Goal: Information Seeking & Learning: Learn about a topic

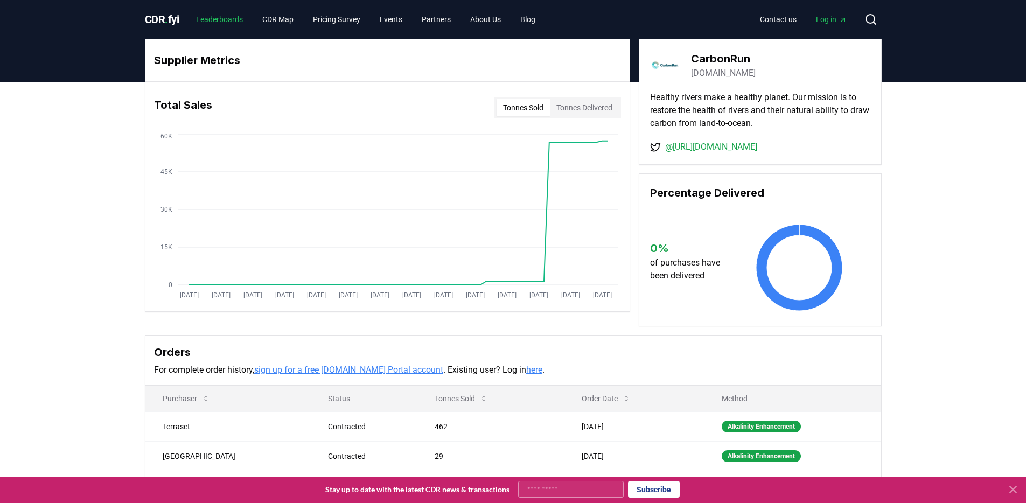
click at [216, 18] on link "Leaderboards" at bounding box center [219, 19] width 64 height 19
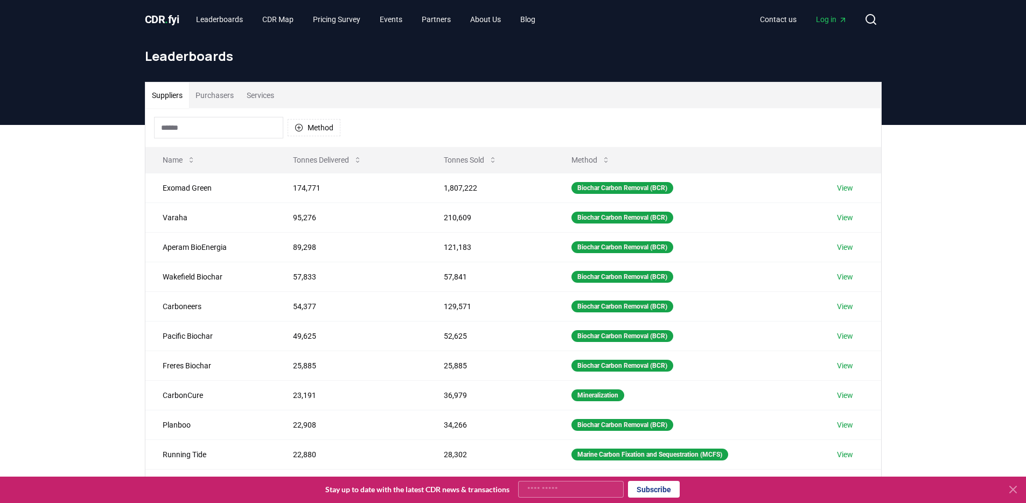
click at [167, 26] on link "CDR . fyi" at bounding box center [162, 19] width 34 height 15
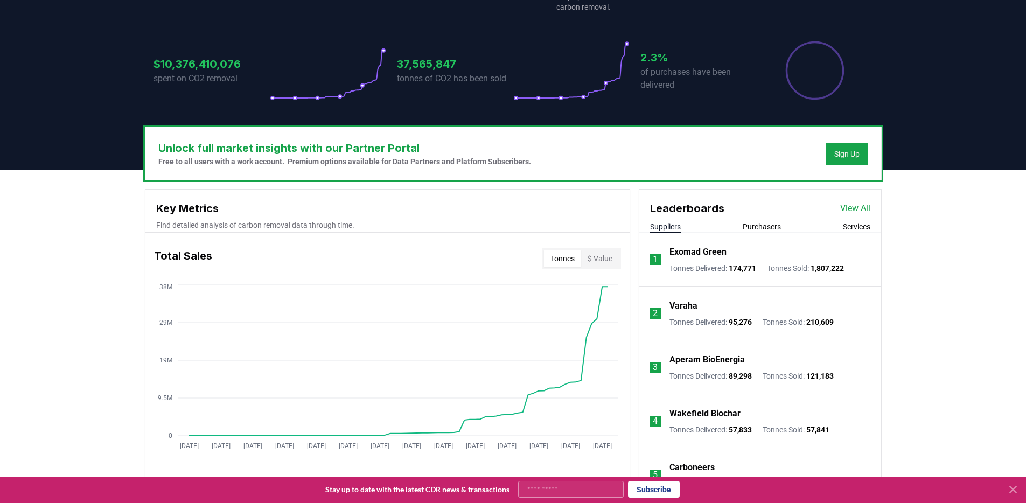
scroll to position [205, 0]
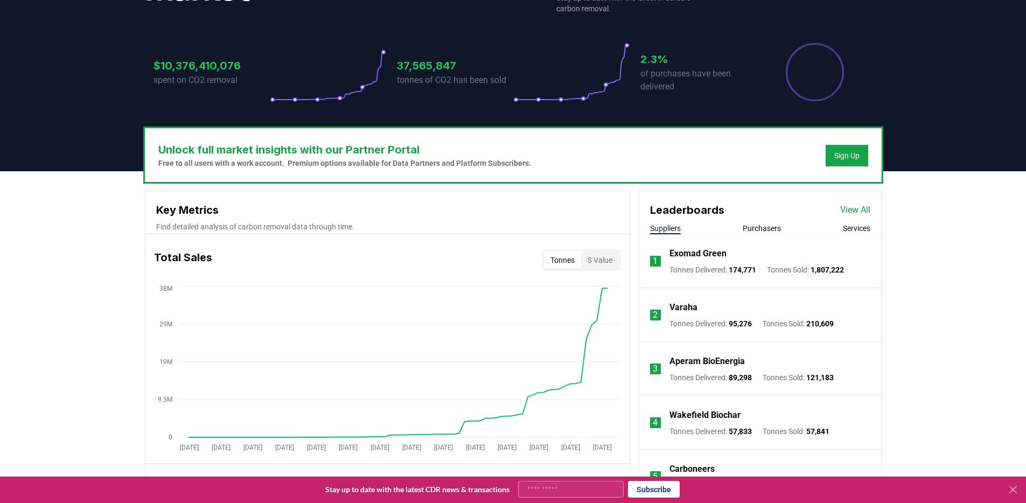
click at [607, 266] on button "$ Value" at bounding box center [600, 259] width 38 height 17
click at [548, 258] on button "Tonnes" at bounding box center [562, 259] width 37 height 17
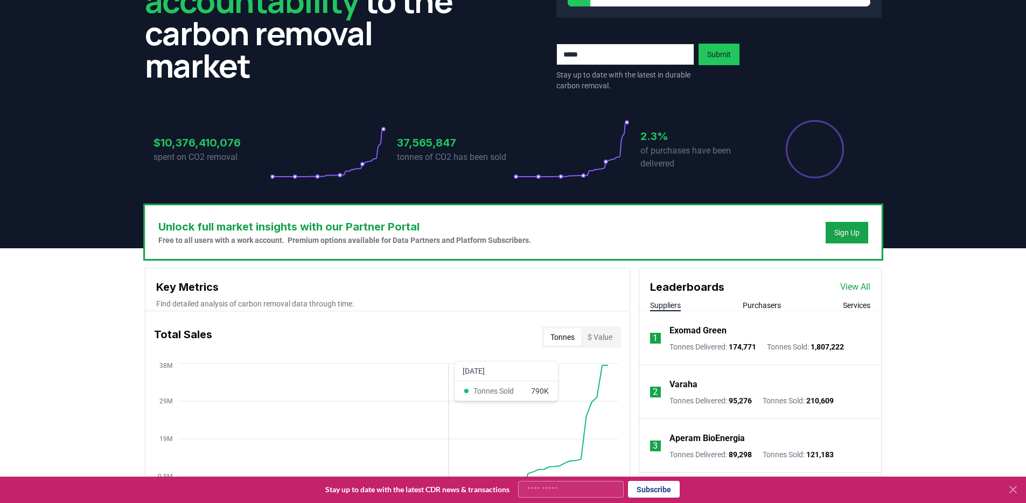
scroll to position [0, 0]
